Goal: Information Seeking & Learning: Learn about a topic

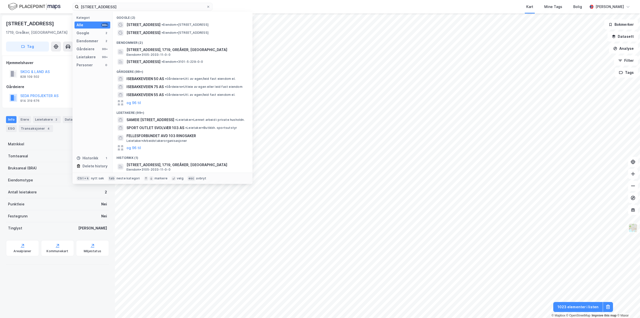
click at [0, 5] on div "Isebakkeveien 103 Kategori Alle 99+ Google 2 Eiendommer 2 Gårdeiere 99+ Leietak…" at bounding box center [320, 7] width 640 height 14
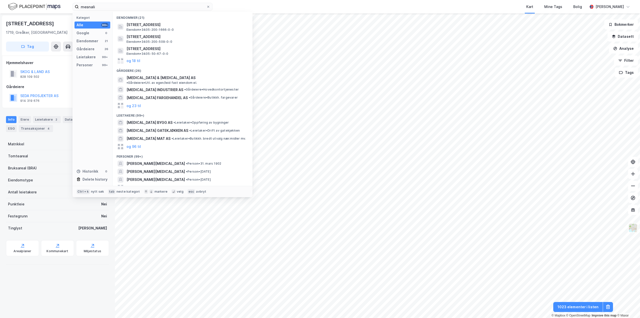
type input "mesnali"
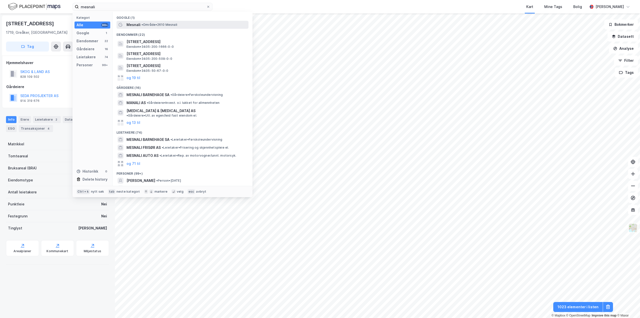
click at [148, 23] on span "• Område • 2610 Mesnali" at bounding box center [160, 25] width 36 height 4
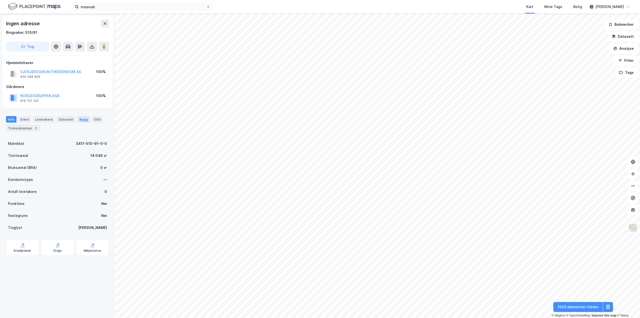
click at [81, 121] on div "Bygg" at bounding box center [84, 119] width 13 height 7
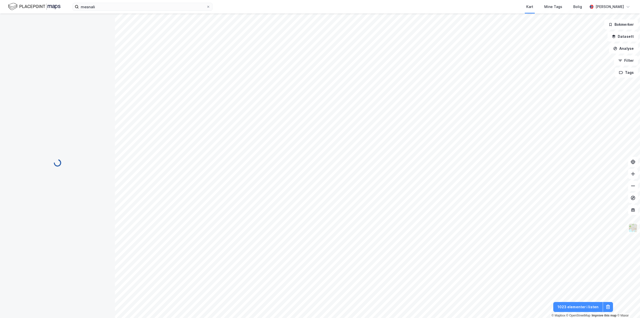
scroll to position [50, 0]
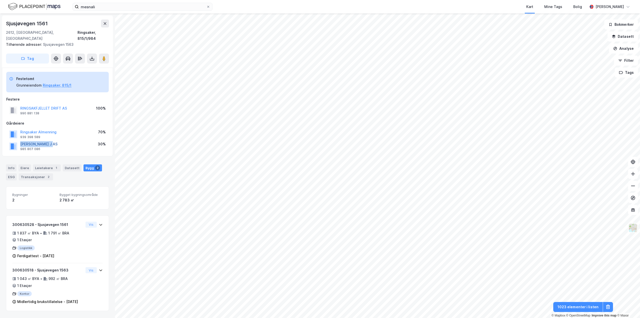
drag, startPoint x: 67, startPoint y: 136, endPoint x: 20, endPoint y: 139, distance: 46.4
click at [20, 140] on div "HAUKÅSSVEEN J AS 985 807 086 30%" at bounding box center [57, 146] width 103 height 12
copy button "HAUKÅSSVEEN J AS"
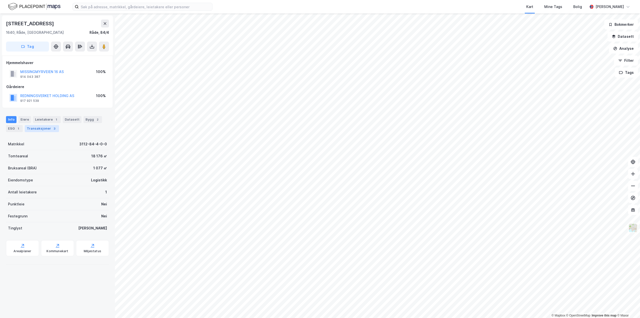
click at [34, 129] on div "Transaksjoner 3" at bounding box center [42, 128] width 34 height 7
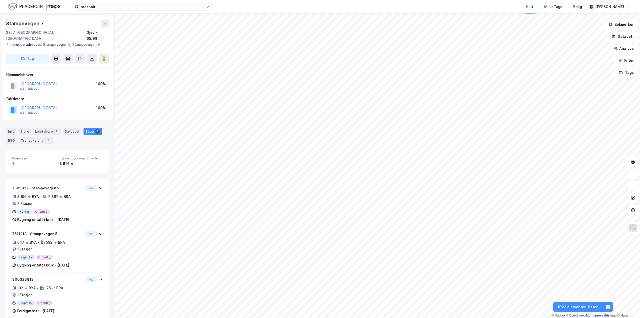
scroll to position [1, 0]
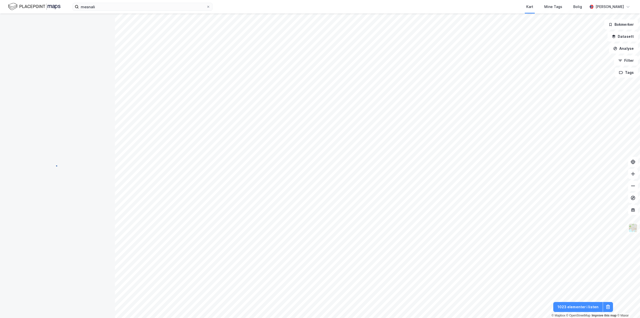
scroll to position [1, 0]
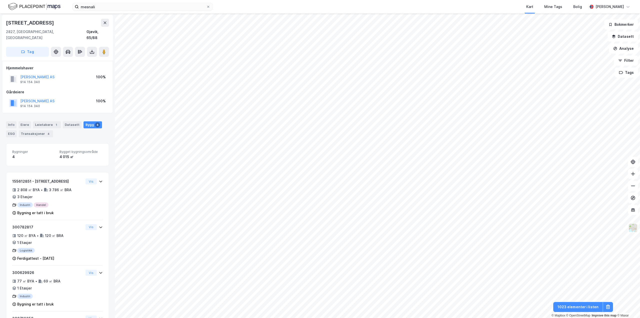
click at [43, 132] on div "Info Eiere Leietakere 1 Datasett Bygg 4 ESG Transaksjoner 4" at bounding box center [57, 127] width 115 height 24
click at [43, 131] on div "Transaksjoner 4" at bounding box center [36, 133] width 34 height 7
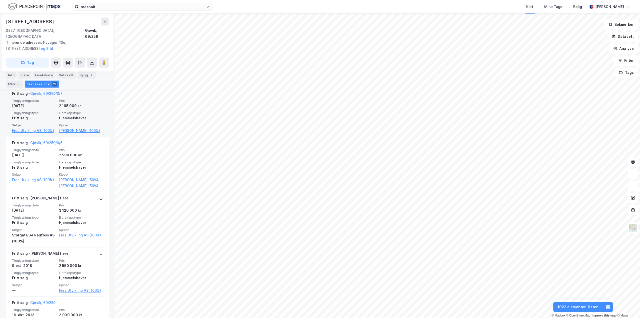
scroll to position [775, 0]
